Goal: Information Seeking & Learning: Compare options

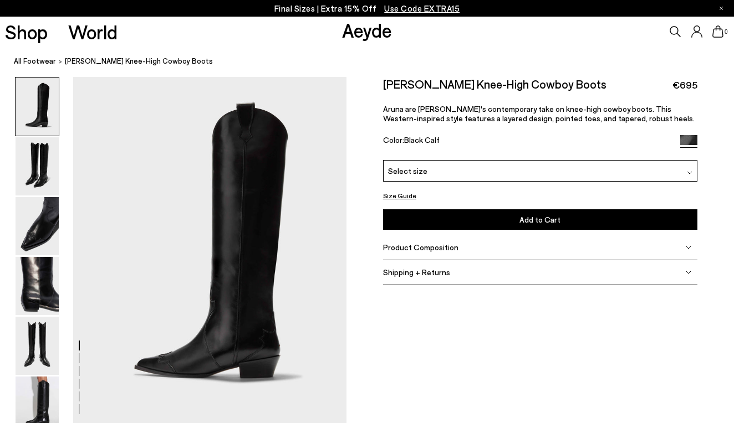
click at [444, 250] on span "Product Composition" at bounding box center [420, 247] width 75 height 9
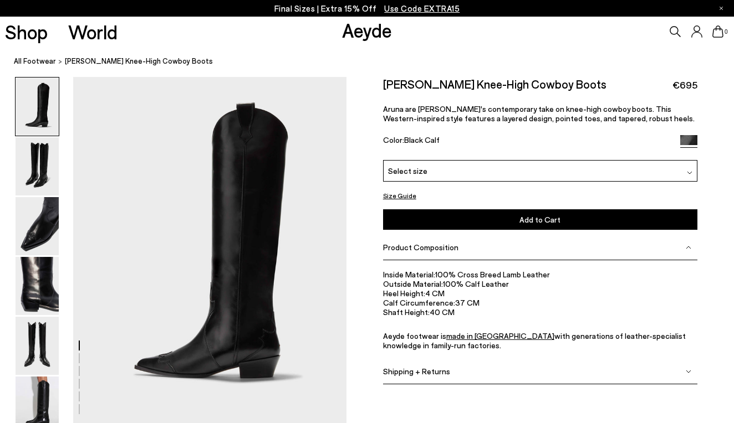
click at [440, 253] on div "Product Composition" at bounding box center [540, 247] width 314 height 25
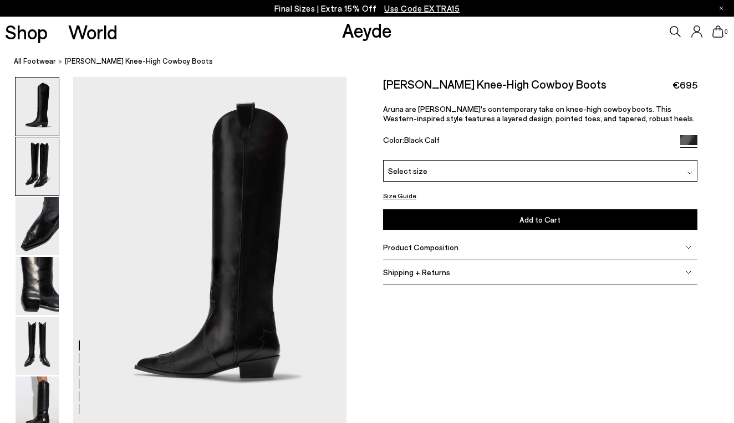
click at [42, 170] on img at bounding box center [37, 166] width 43 height 58
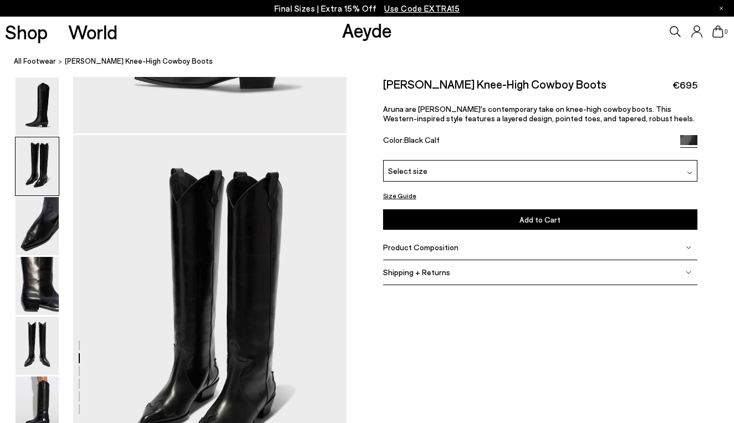
scroll to position [349, 0]
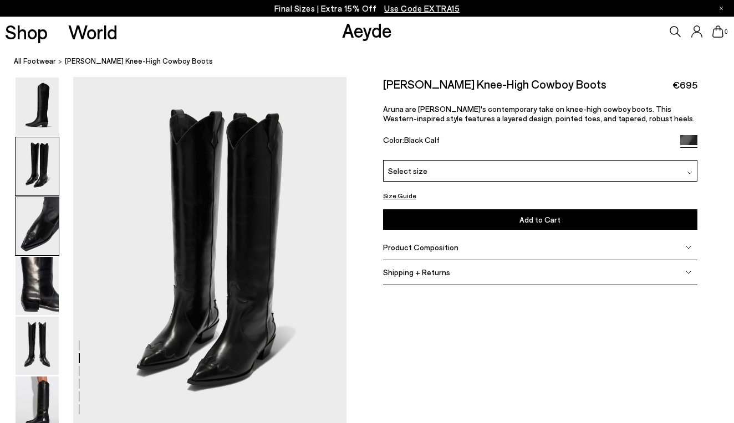
click at [34, 208] on img at bounding box center [37, 226] width 43 height 58
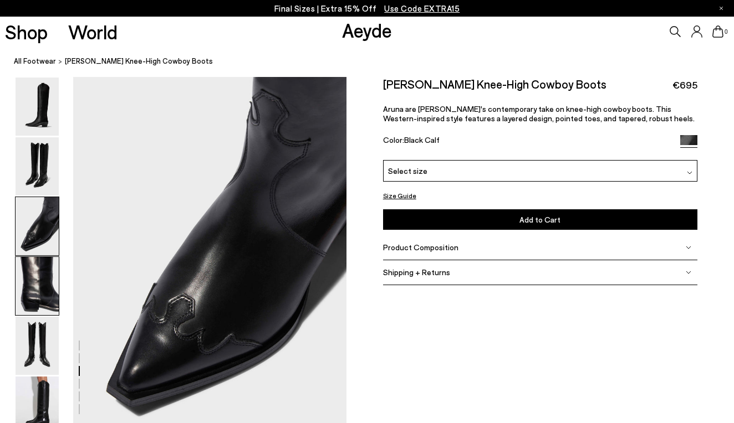
click at [41, 262] on img at bounding box center [37, 286] width 43 height 58
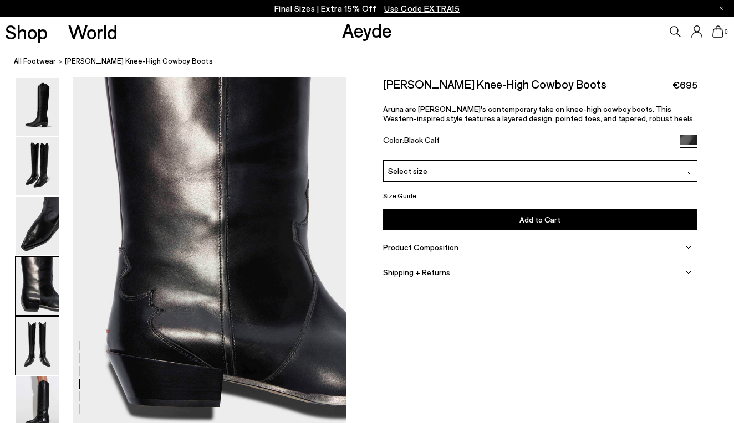
click at [43, 351] on img at bounding box center [37, 346] width 43 height 58
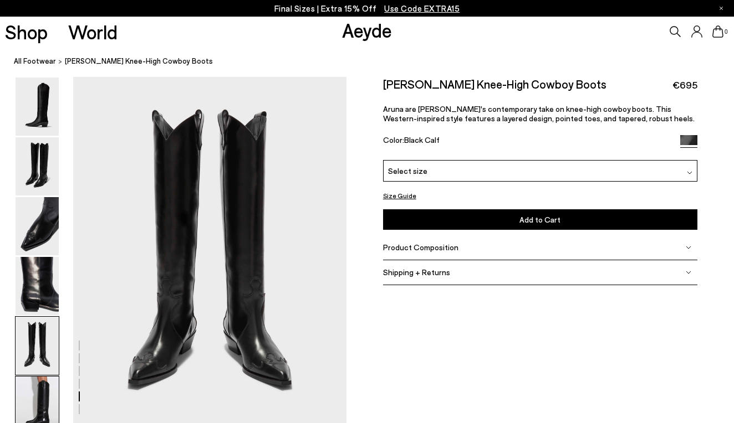
click at [42, 393] on img at bounding box center [37, 406] width 43 height 58
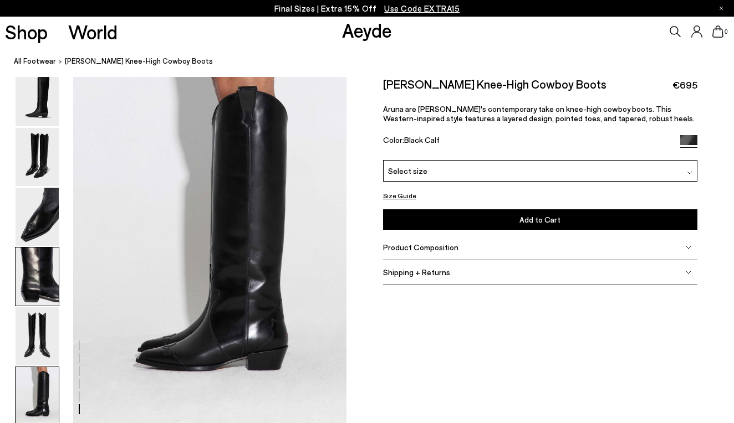
scroll to position [1825, 0]
click at [47, 334] on img at bounding box center [37, 337] width 43 height 58
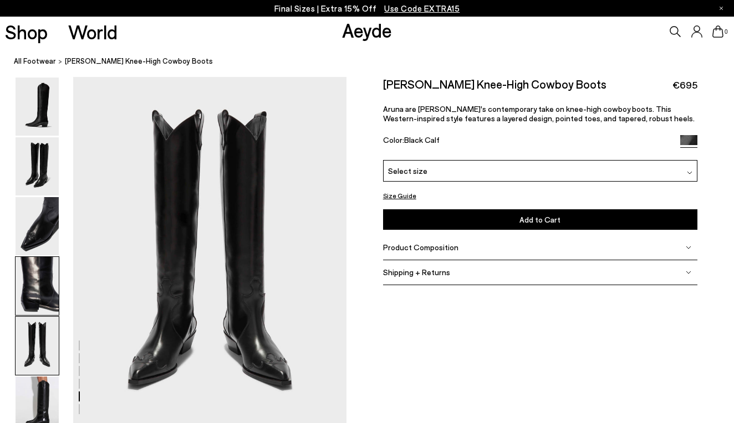
click at [44, 276] on img at bounding box center [37, 286] width 43 height 58
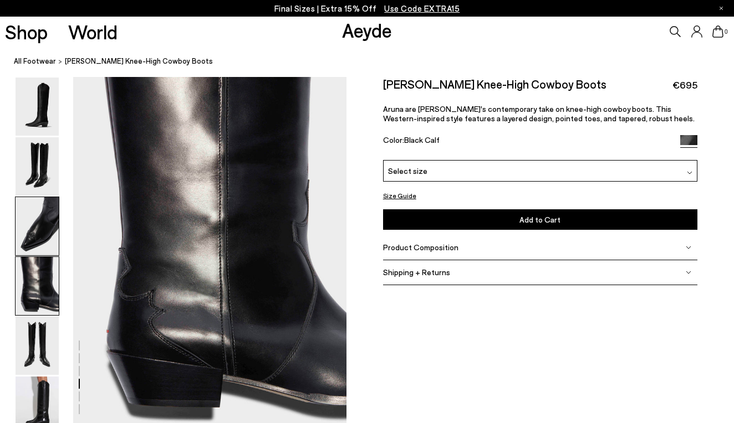
click at [42, 233] on img at bounding box center [37, 226] width 43 height 58
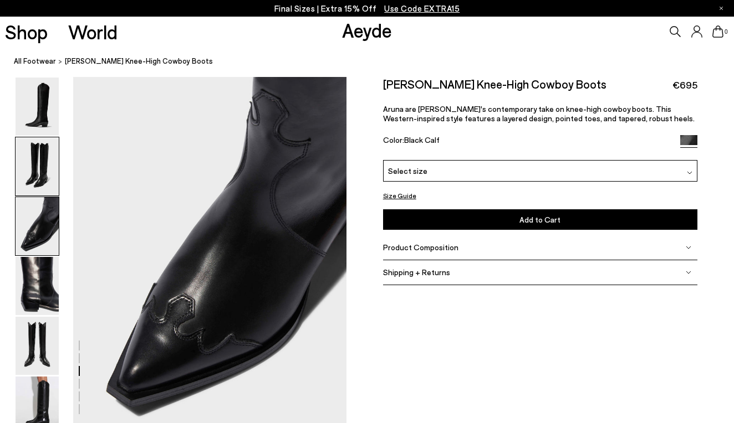
click at [47, 170] on img at bounding box center [37, 166] width 43 height 58
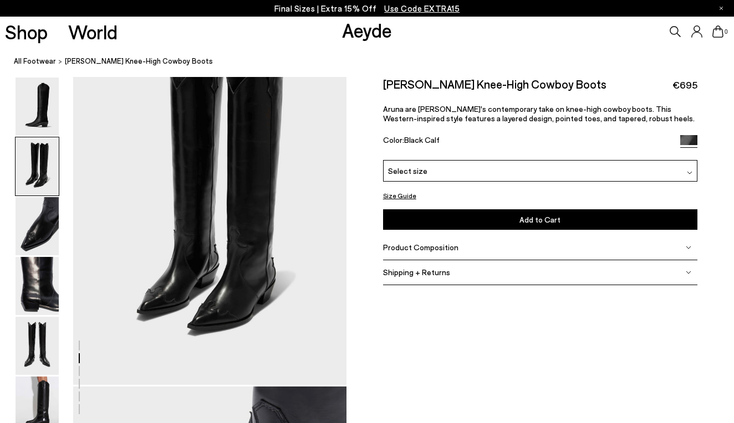
scroll to position [349, 0]
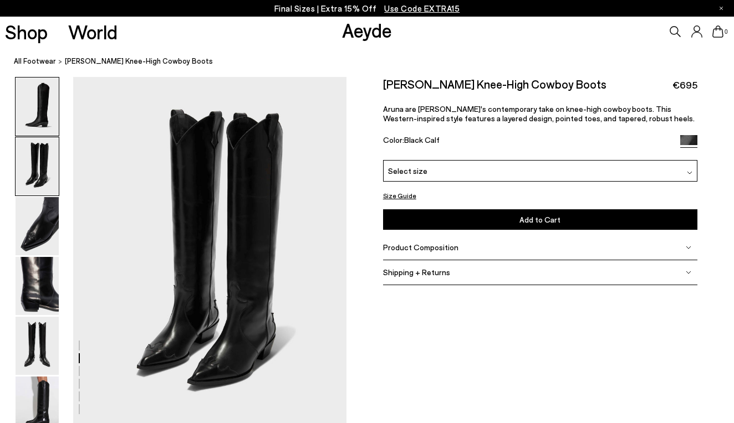
click at [52, 133] on img at bounding box center [37, 107] width 43 height 58
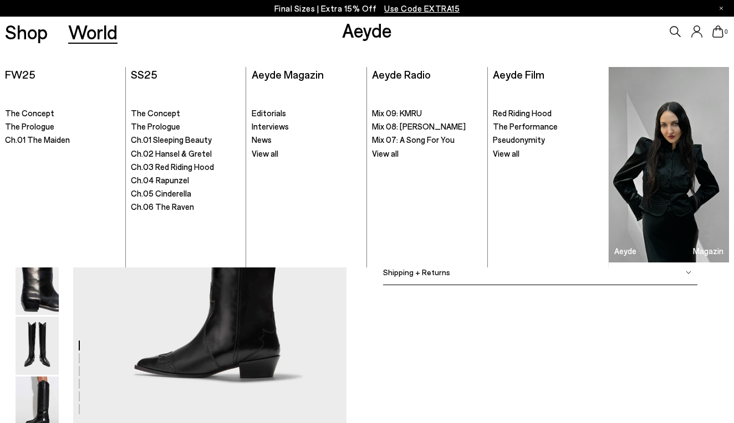
click at [352, 7] on p "Final Sizes | Extra 15% Off Use Code EXTRA15" at bounding box center [367, 9] width 186 height 14
